Goal: Task Accomplishment & Management: Manage account settings

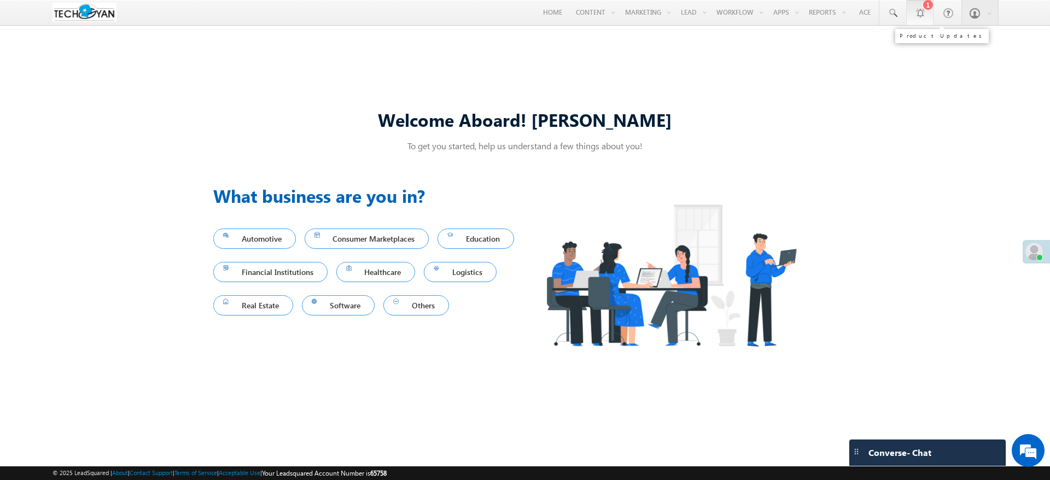
click at [931, 24] on link "1" at bounding box center [919, 12] width 27 height 25
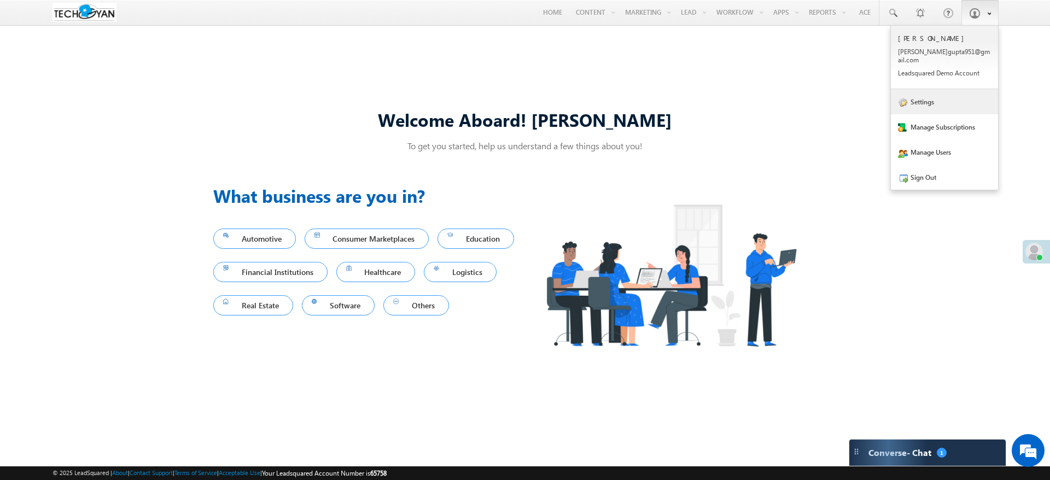
click at [955, 93] on link "Settings" at bounding box center [944, 101] width 107 height 25
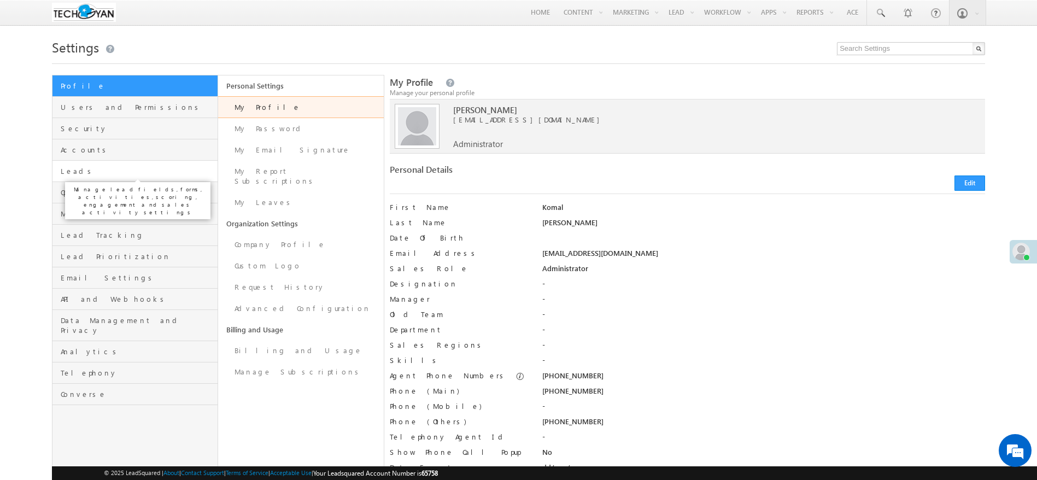
click at [127, 170] on span "Leads" at bounding box center [138, 171] width 154 height 10
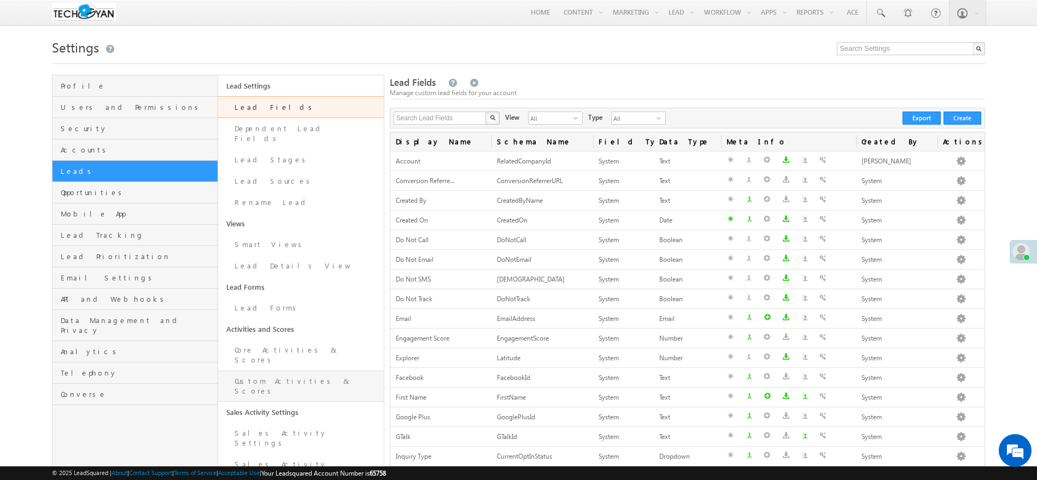
click at [311, 371] on link "Custom Activities & Scores" at bounding box center [301, 386] width 166 height 31
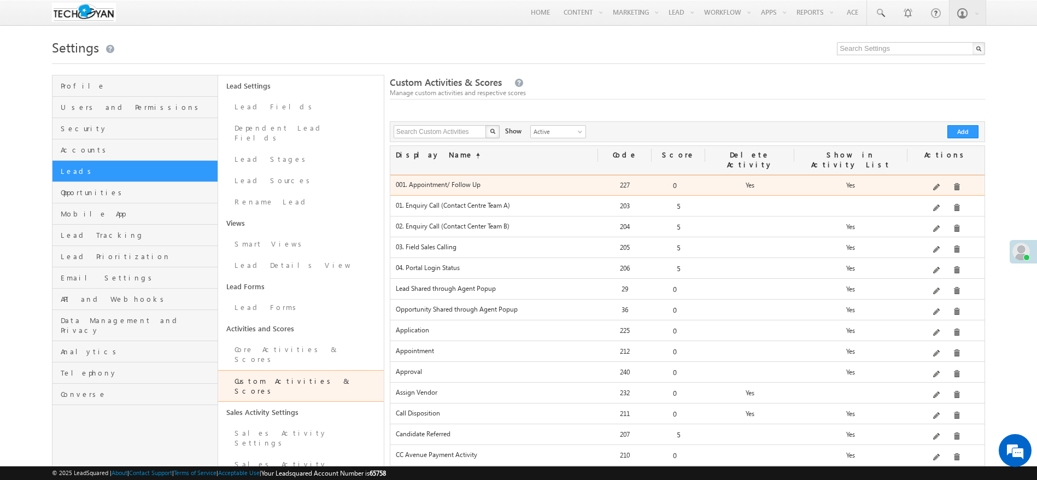
click at [937, 184] on span at bounding box center [937, 188] width 8 height 8
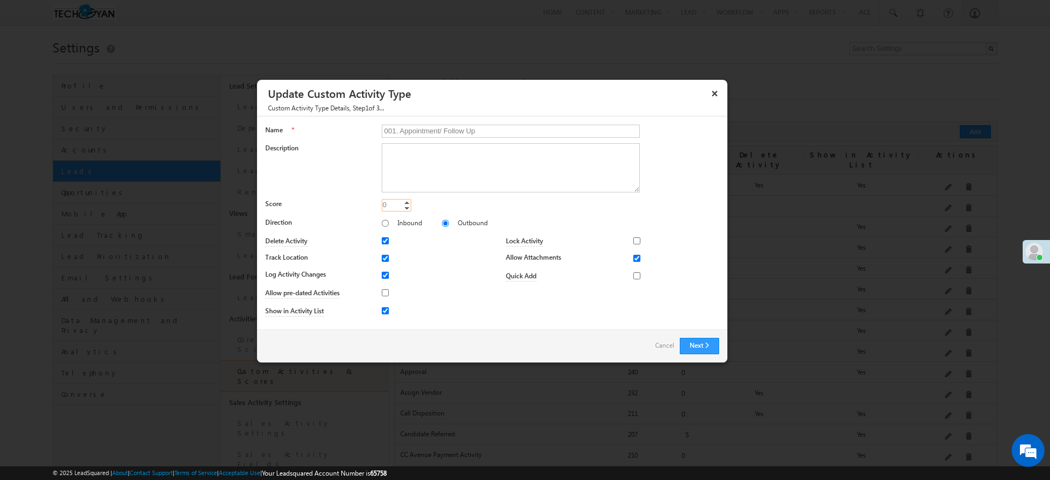
click at [391, 203] on input "0" at bounding box center [397, 205] width 30 height 13
type input "6"
click at [664, 345] on link "Cancel" at bounding box center [664, 345] width 19 height 15
